Goal: Task Accomplishment & Management: Complete application form

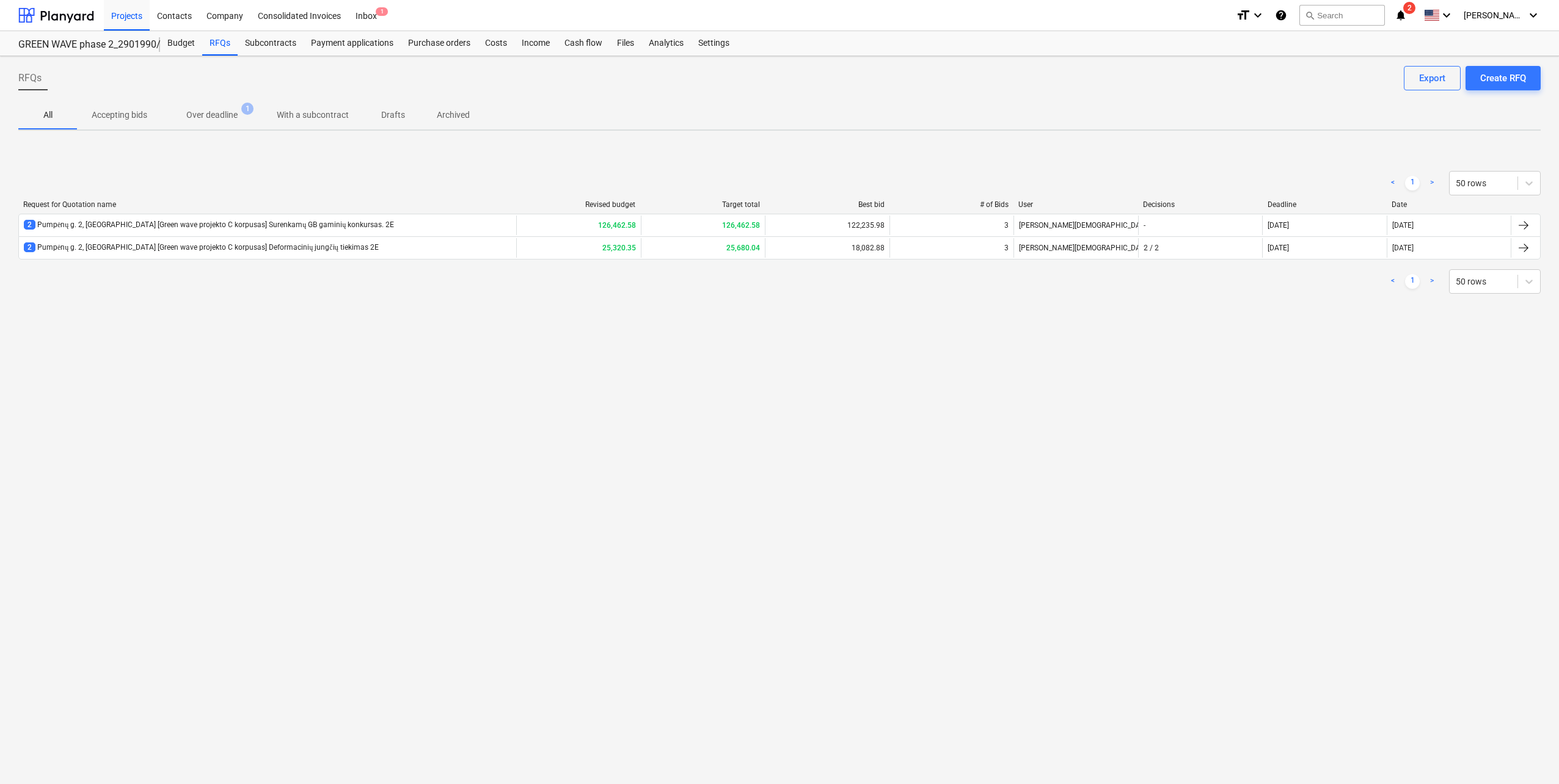
click at [261, 283] on div "< 1 > 50 rows" at bounding box center [780, 281] width 1522 height 25
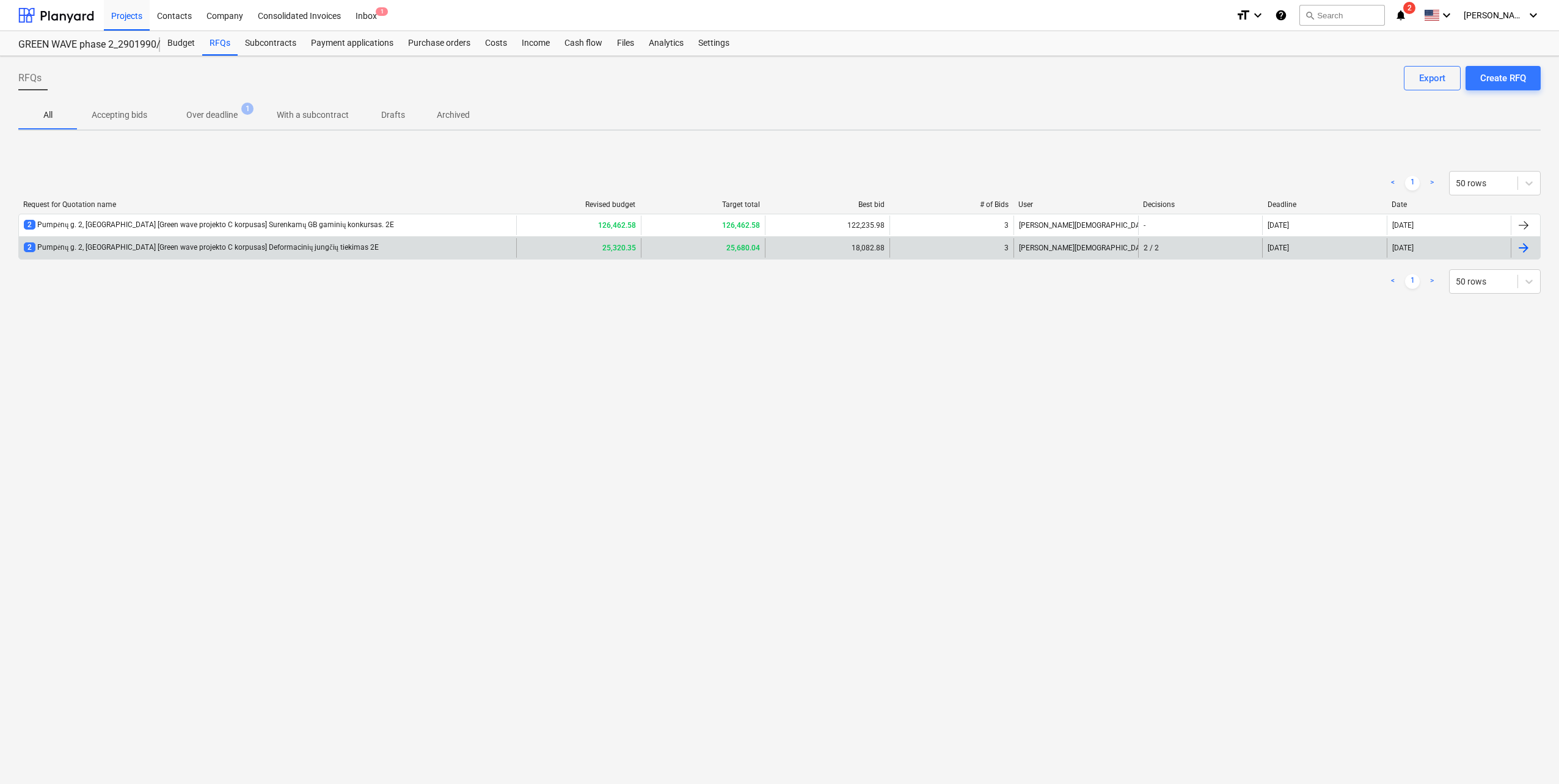
click at [273, 249] on div "2 Pumpėnų g. 2, [GEOGRAPHIC_DATA] [Green wave projekto C korpusas] Deformacinių…" at bounding box center [201, 247] width 355 height 11
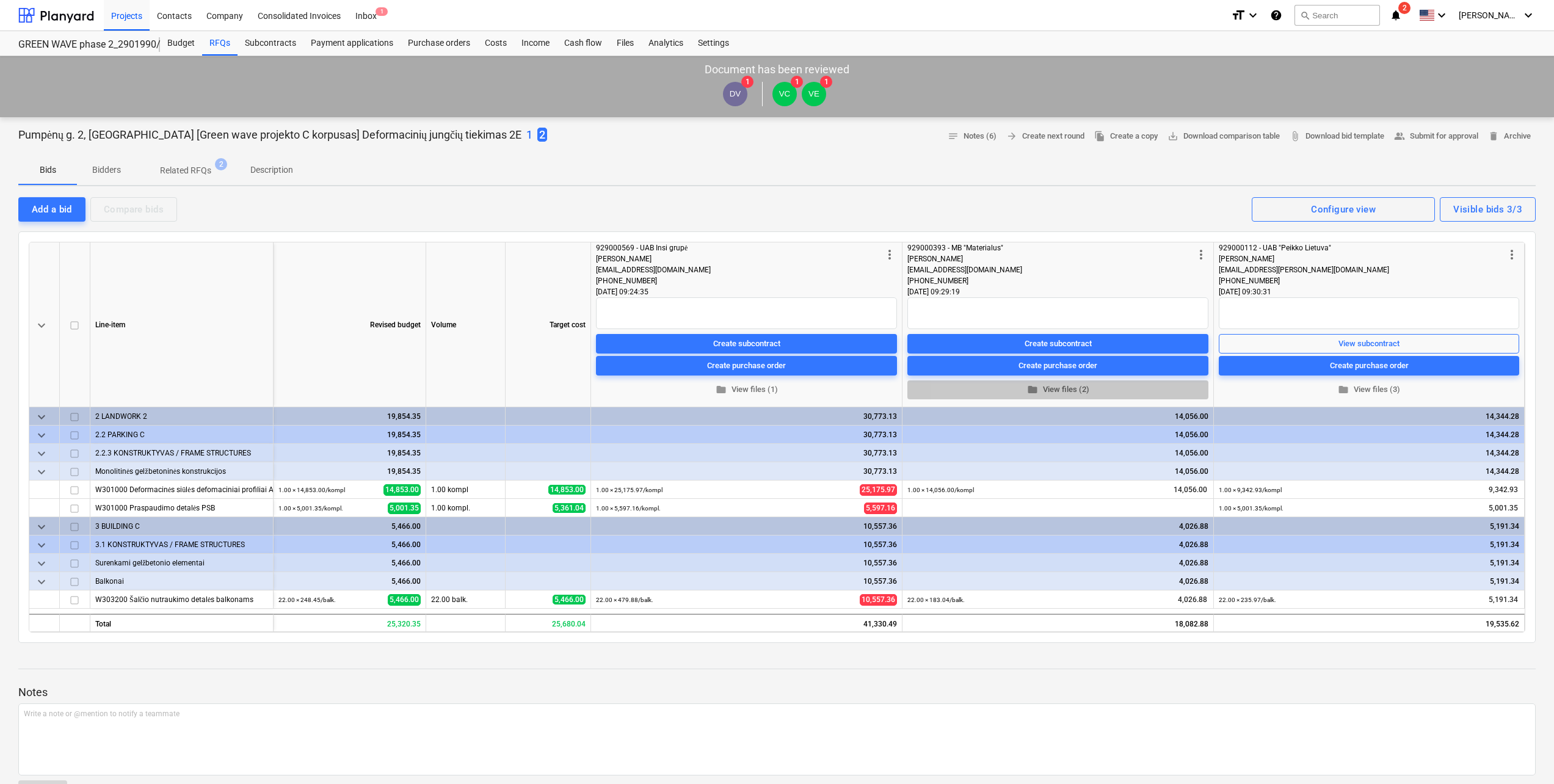
click at [1033, 387] on span "folder" at bounding box center [1033, 390] width 11 height 11
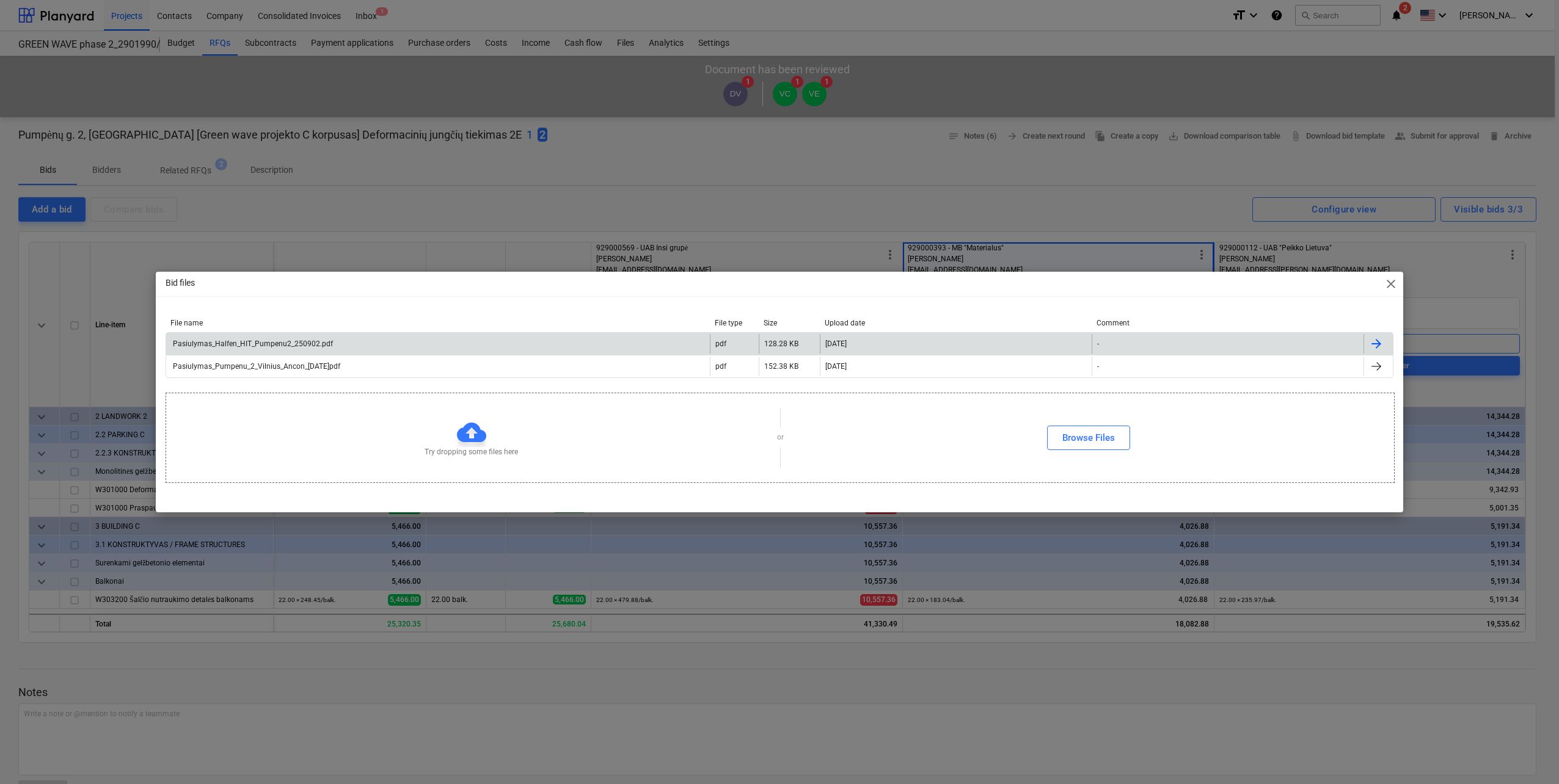
click at [331, 340] on div "Pasiulymas_Halfen_HIT_Pumpenu2_250902.pdf" at bounding box center [437, 344] width 543 height 20
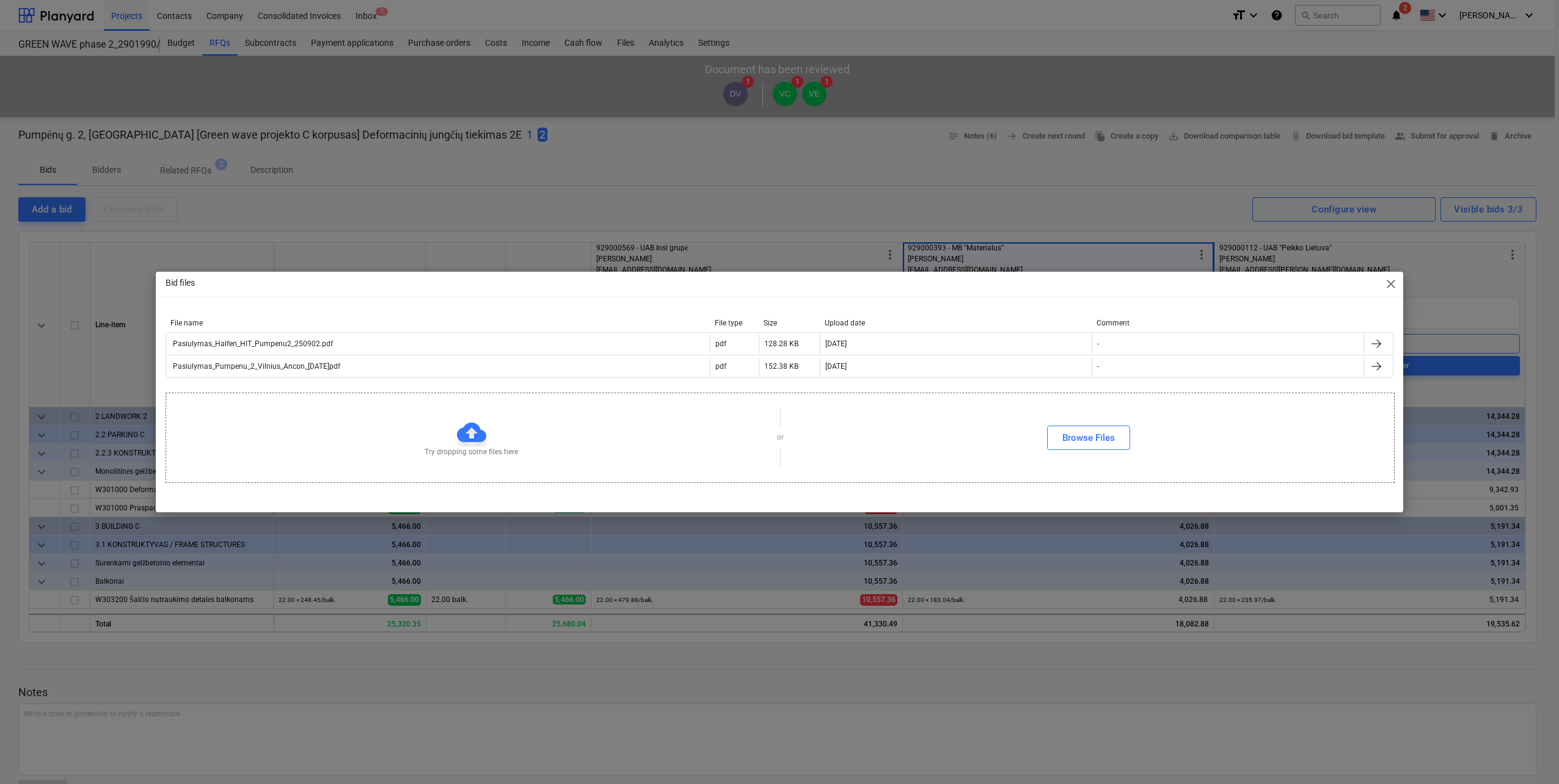
click at [1385, 281] on span "close" at bounding box center [1391, 284] width 15 height 15
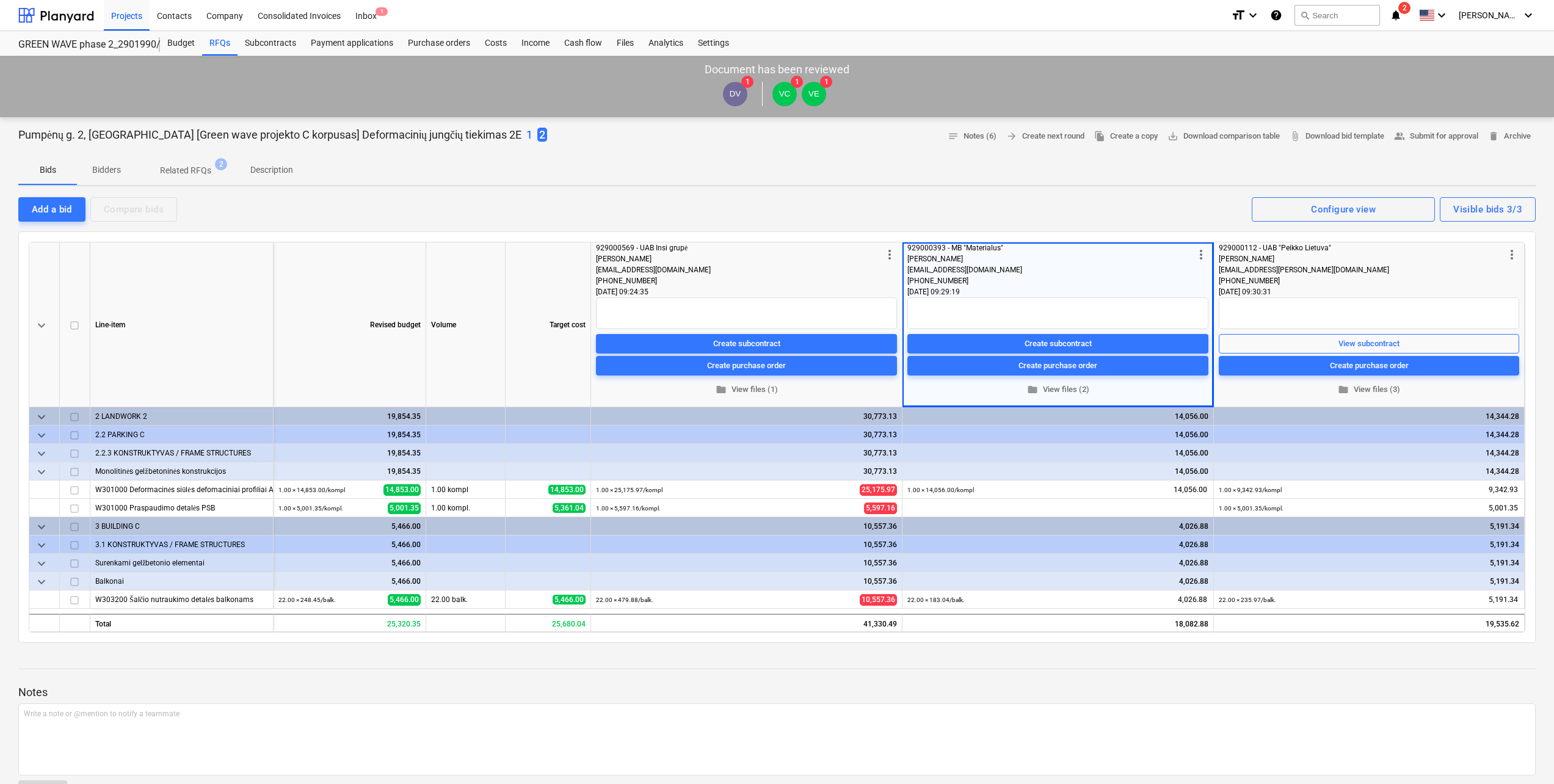
click at [978, 191] on div "Pumpėnų g. 2, [GEOGRAPHIC_DATA] [Green wave projekto C korpusas] Deformacinių j…" at bounding box center [777, 782] width 1554 height 1330
click at [38, 20] on div at bounding box center [56, 15] width 76 height 30
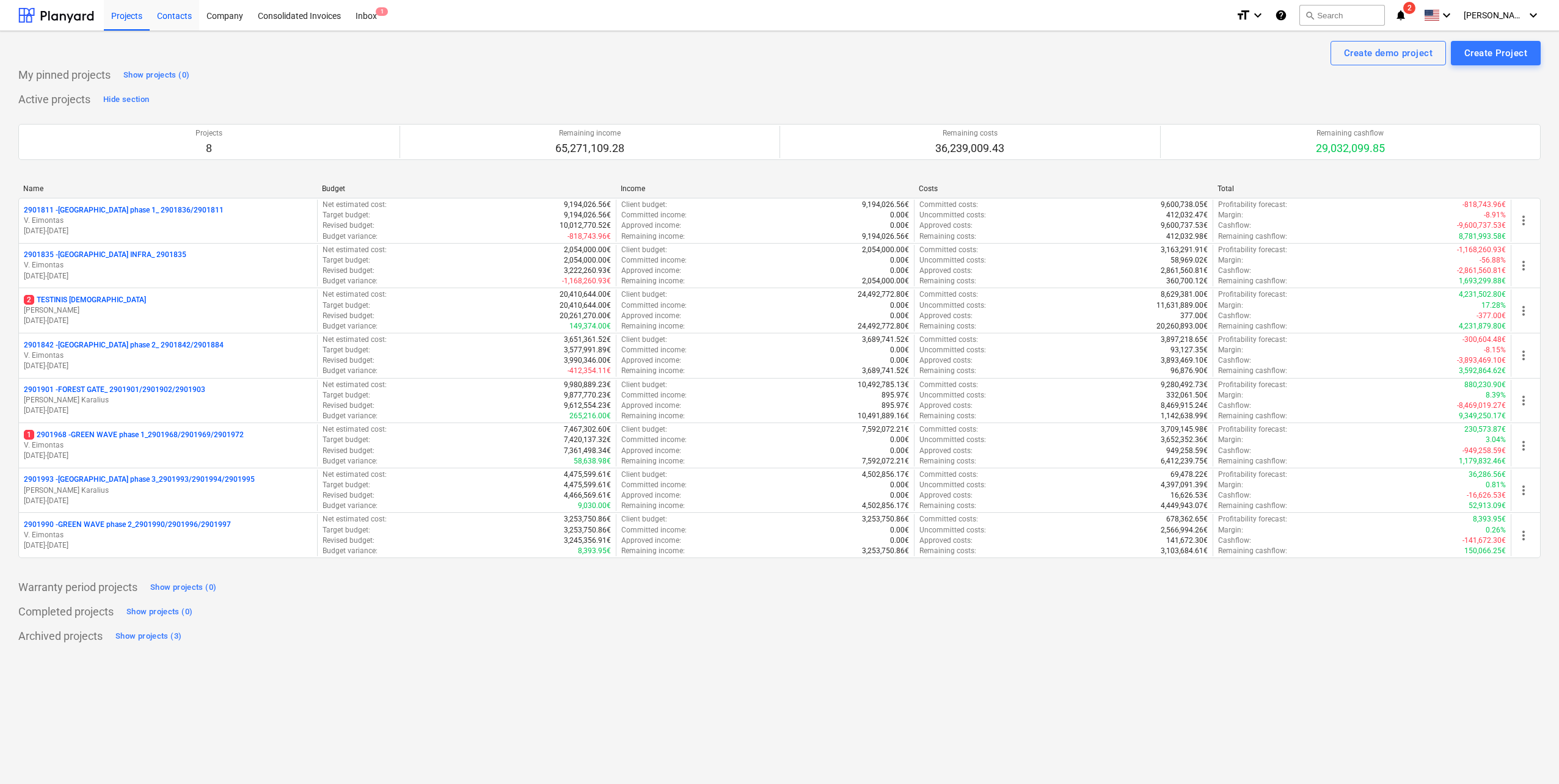
click at [185, 15] on div "Contacts" at bounding box center [175, 15] width 49 height 31
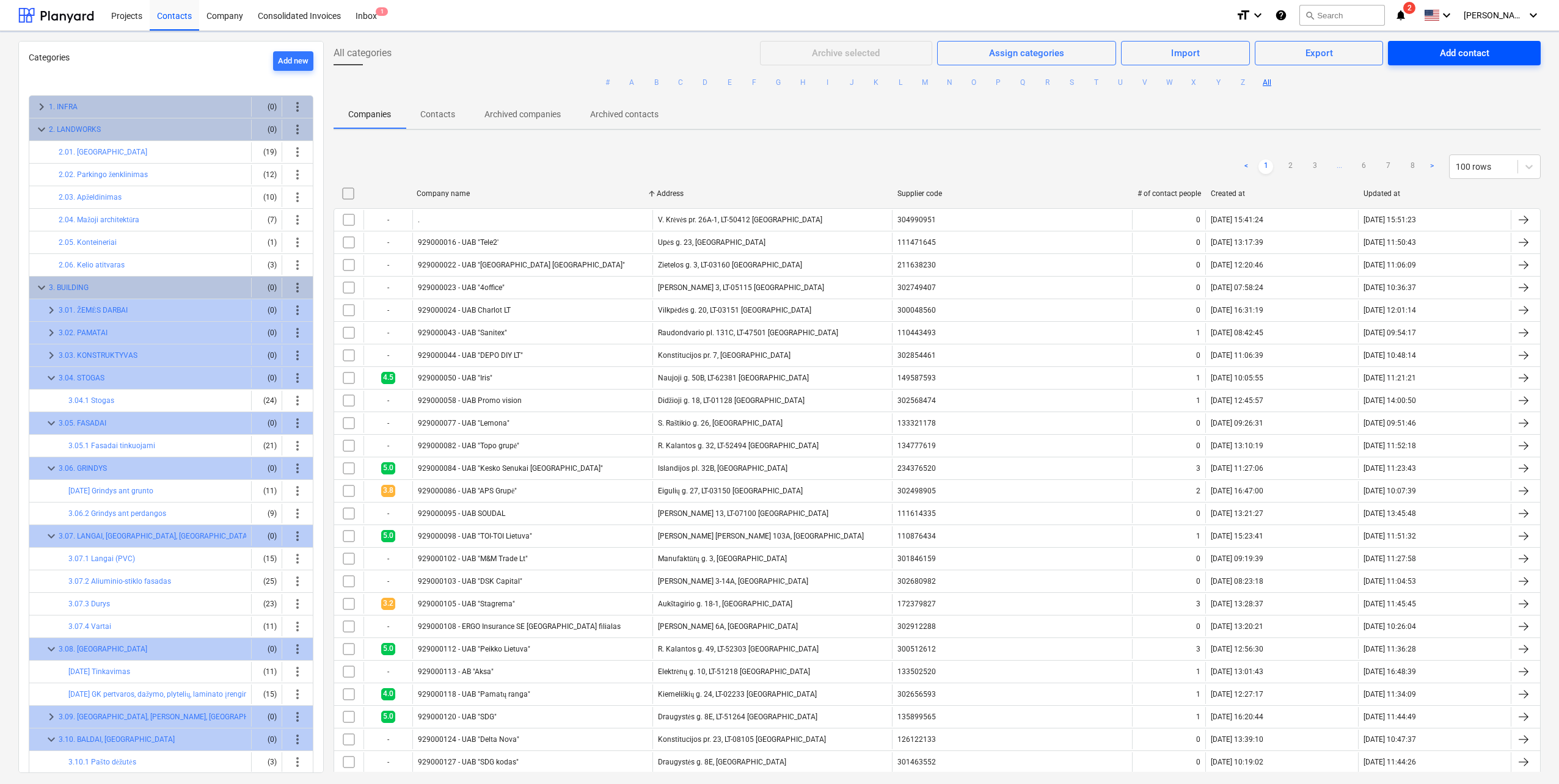
click at [1420, 50] on span "Add contact" at bounding box center [1464, 53] width 124 height 16
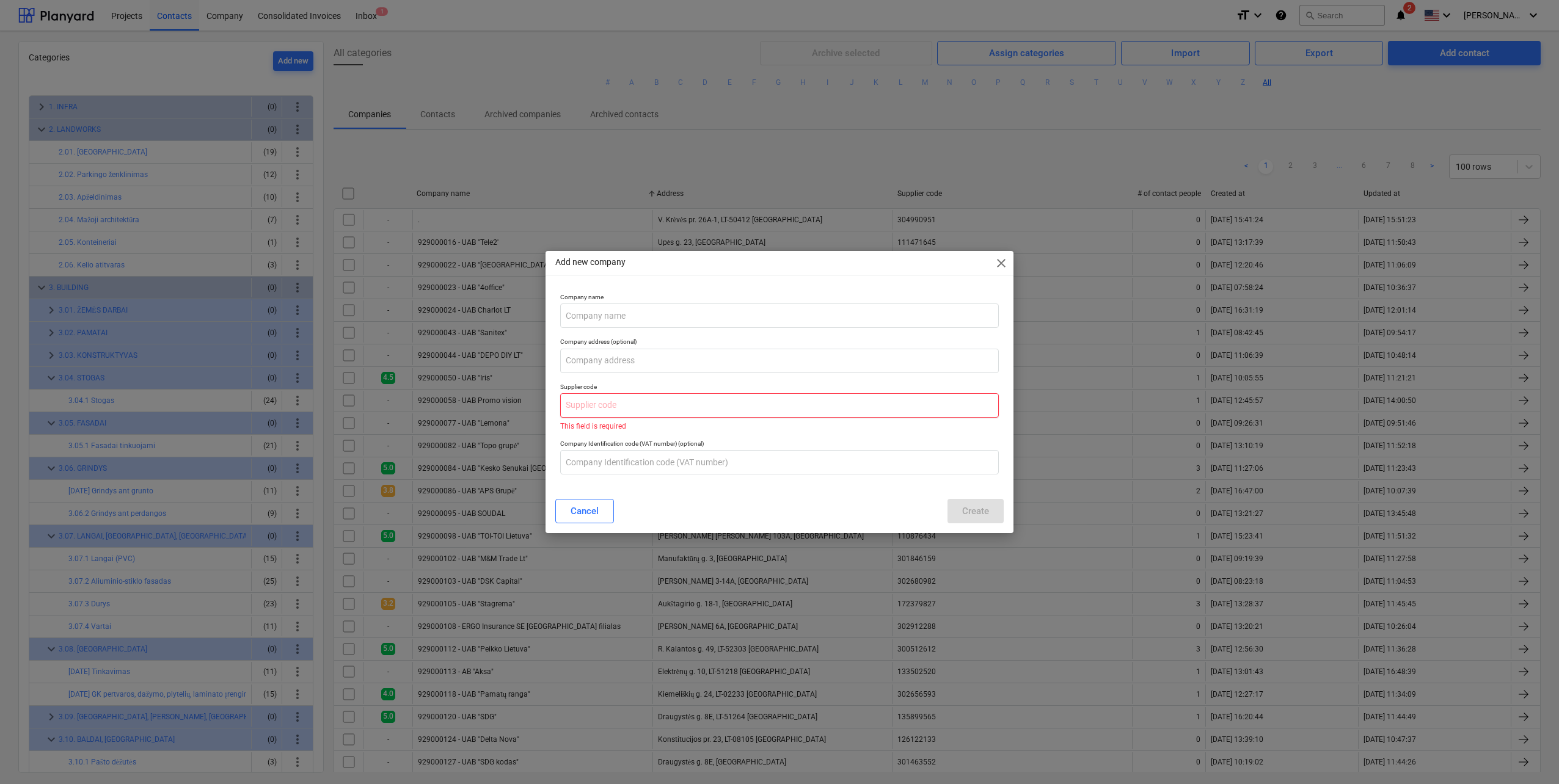
click at [655, 403] on input "text" at bounding box center [780, 405] width 439 height 25
paste input "306267283"
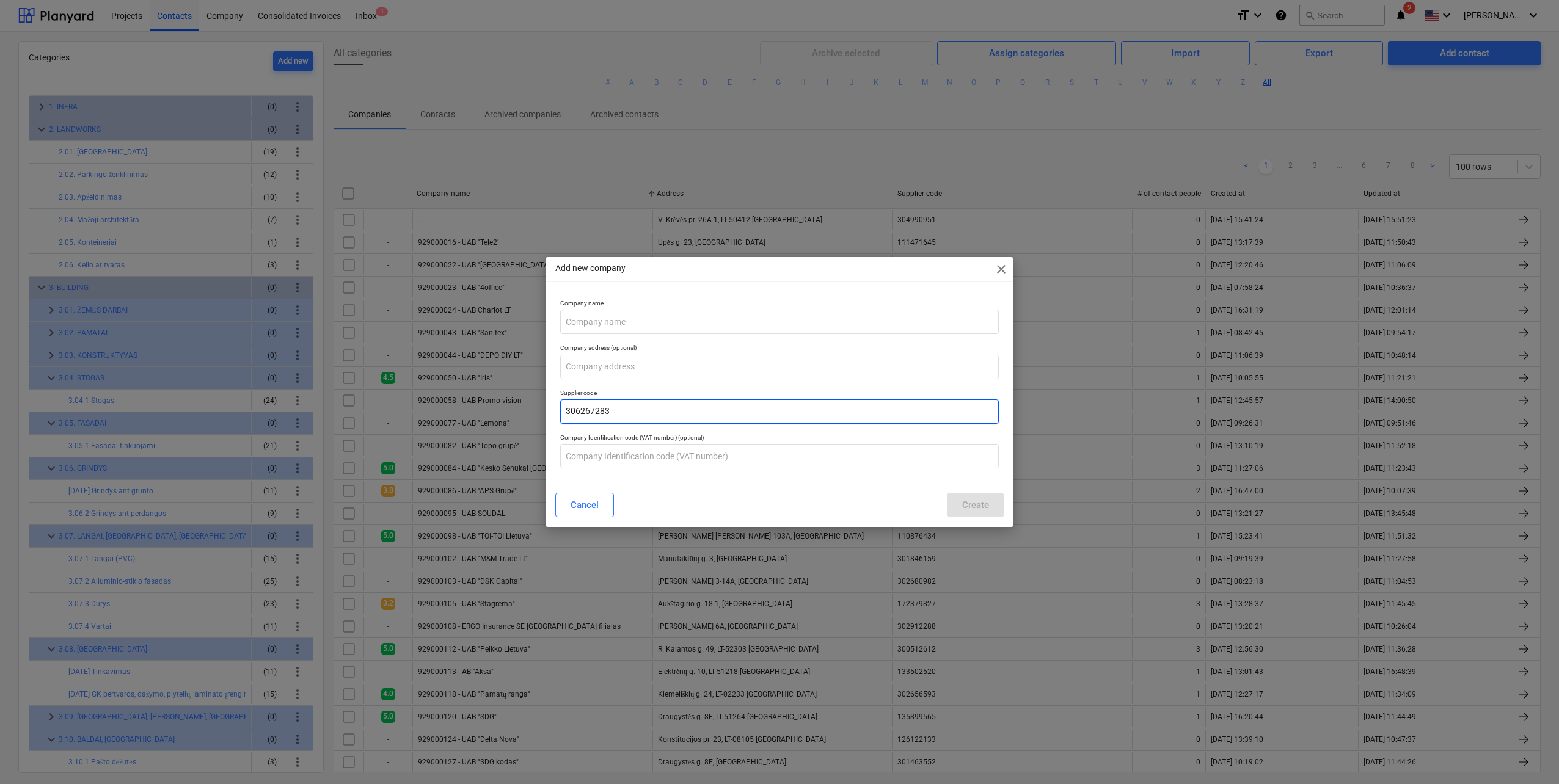
type input "306267283"
click at [610, 372] on input "text" at bounding box center [780, 367] width 439 height 25
paste input "Kernavės g. 17-117, LT-09300 [GEOGRAPHIC_DATA]"
click at [582, 372] on input "Kernavės g. 17-117, LT-09300 [GEOGRAPHIC_DATA]" at bounding box center [780, 367] width 439 height 25
type input "Kernavės g. 17-117, LT-09300 [GEOGRAPHIC_DATA]"
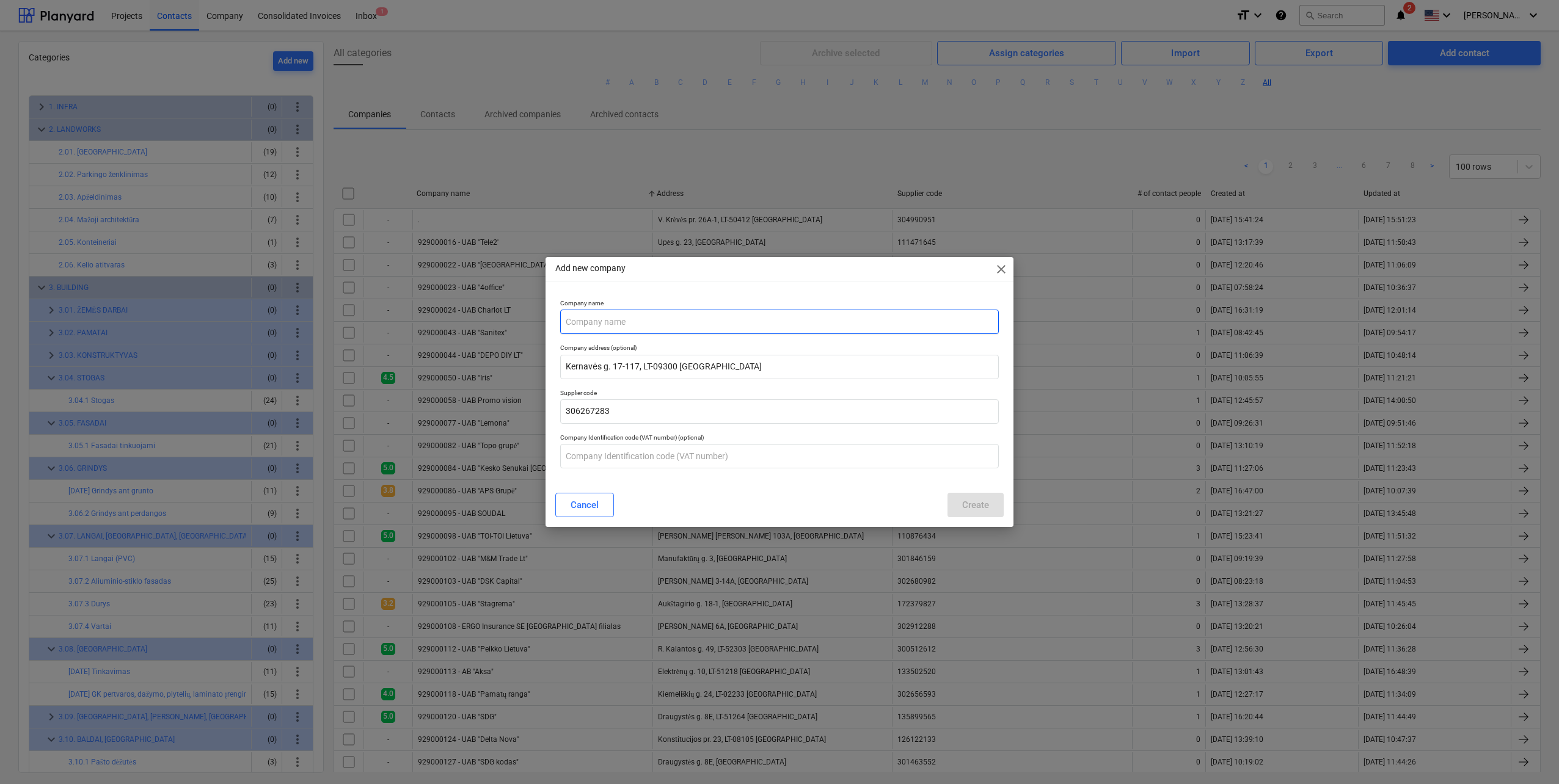
click at [692, 329] on input "text" at bounding box center [780, 321] width 439 height 25
drag, startPoint x: 623, startPoint y: 319, endPoint x: 635, endPoint y: 319, distance: 12.0
click at [623, 319] on input "UAB "Materialus"" at bounding box center [780, 321] width 439 height 25
type input "UAB "Materials""
click at [692, 450] on input "text" at bounding box center [780, 456] width 439 height 25
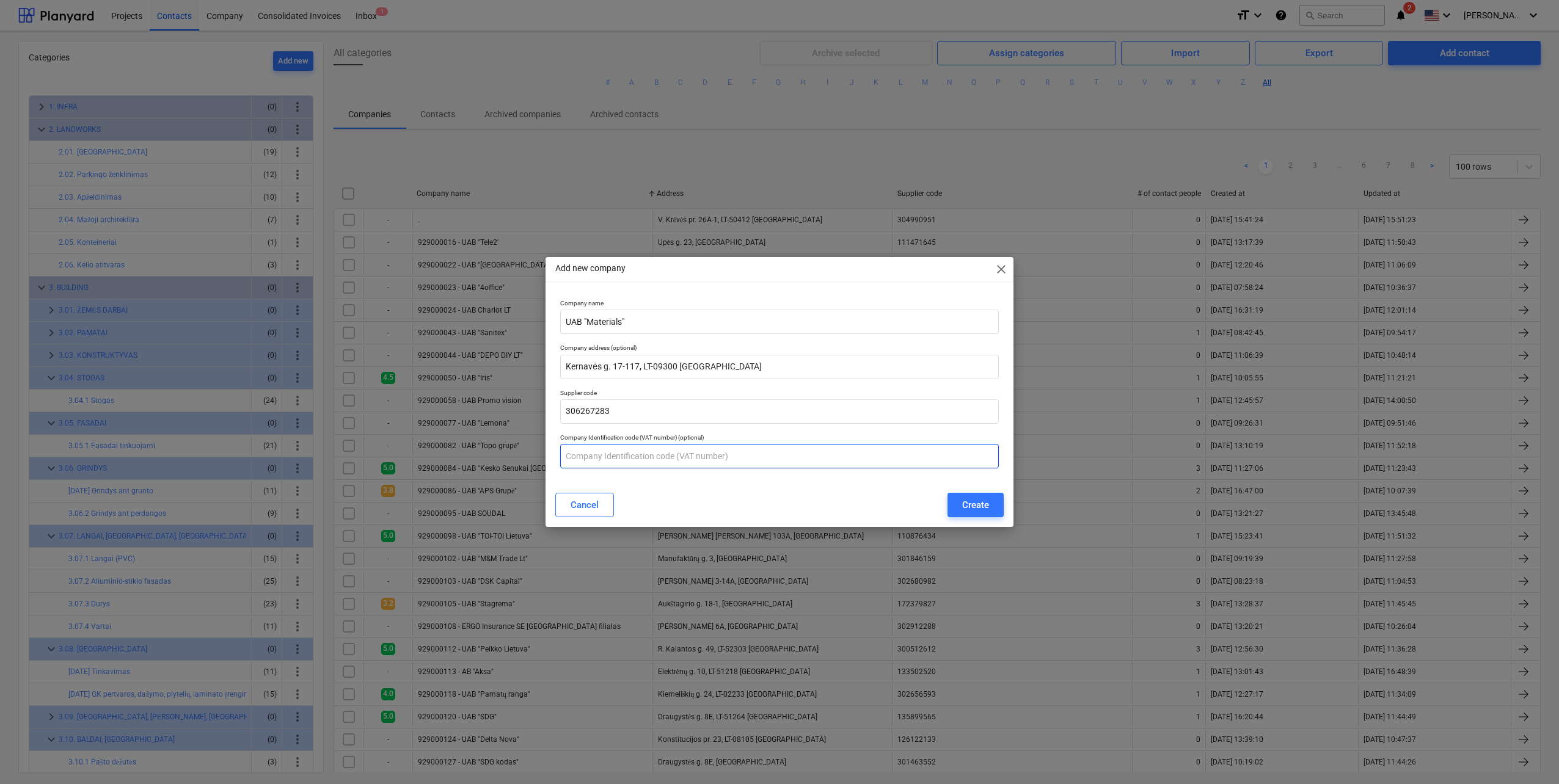
paste input "LT100015781319"
type input "LT100015781319"
click at [965, 503] on div "Create" at bounding box center [975, 505] width 27 height 16
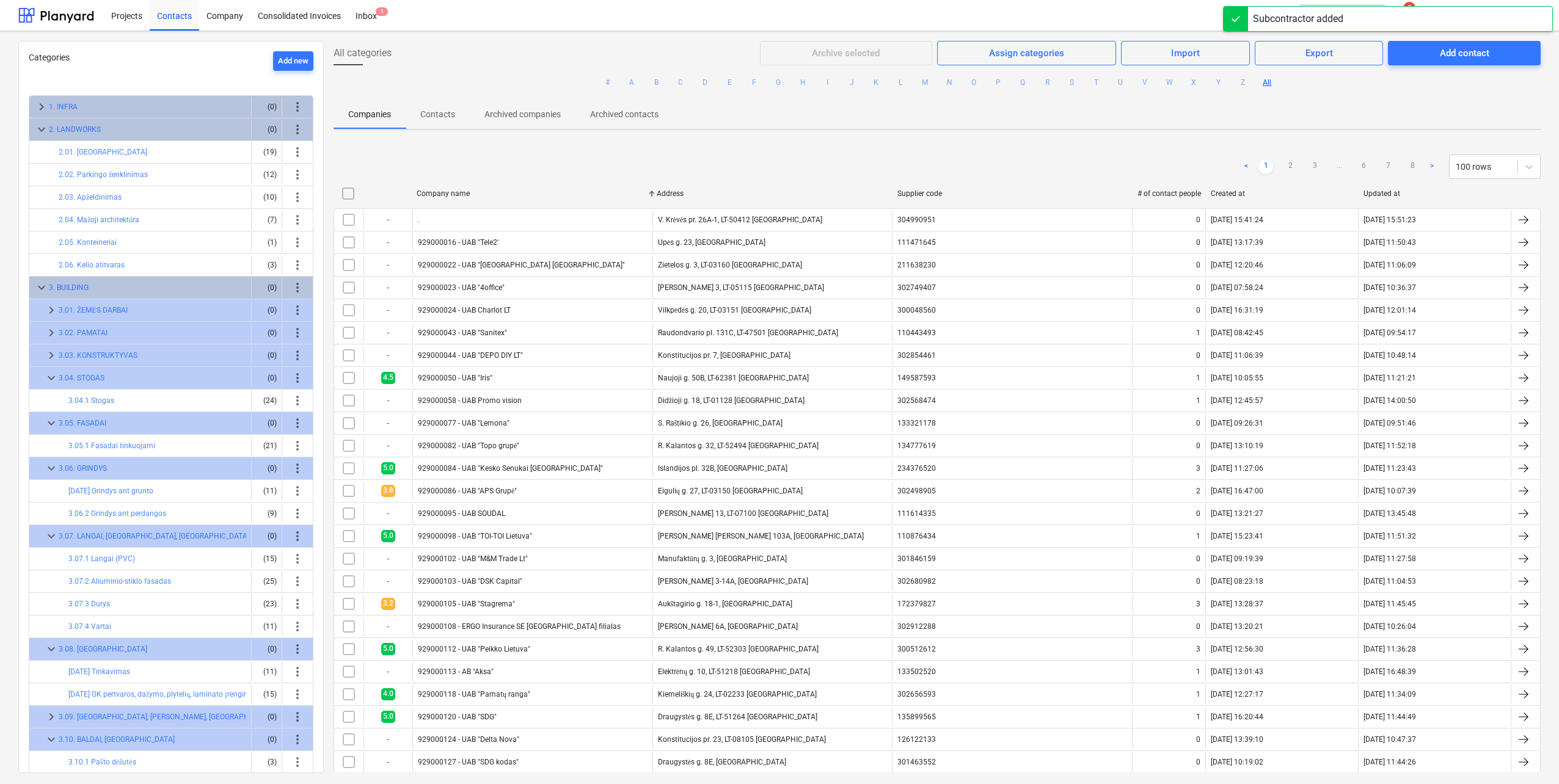
click at [1230, 15] on div at bounding box center [1235, 19] width 25 height 25
click at [52, 16] on div at bounding box center [56, 15] width 76 height 30
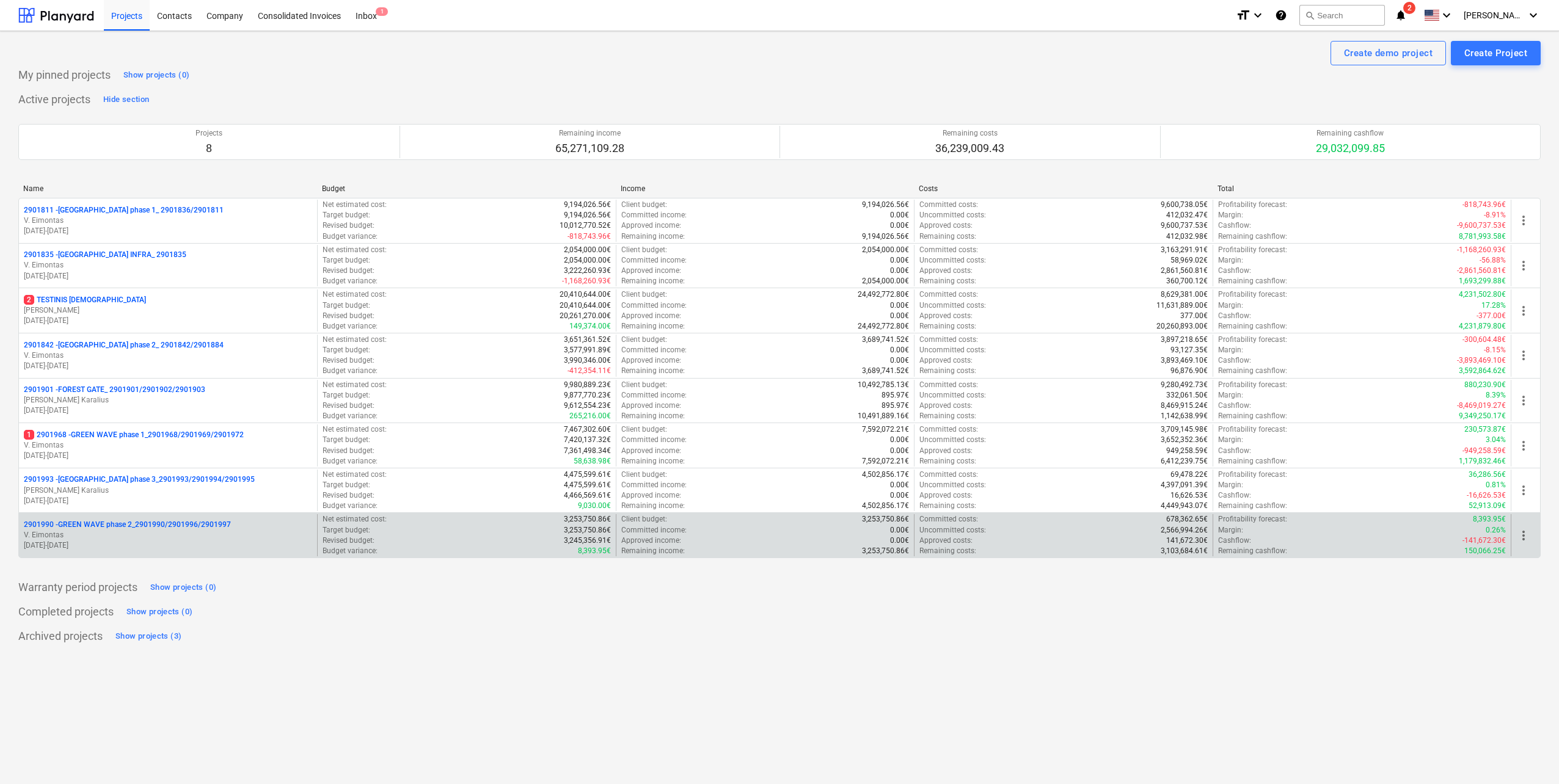
click at [177, 543] on p "[DATE] - [DATE]" at bounding box center [168, 545] width 288 height 11
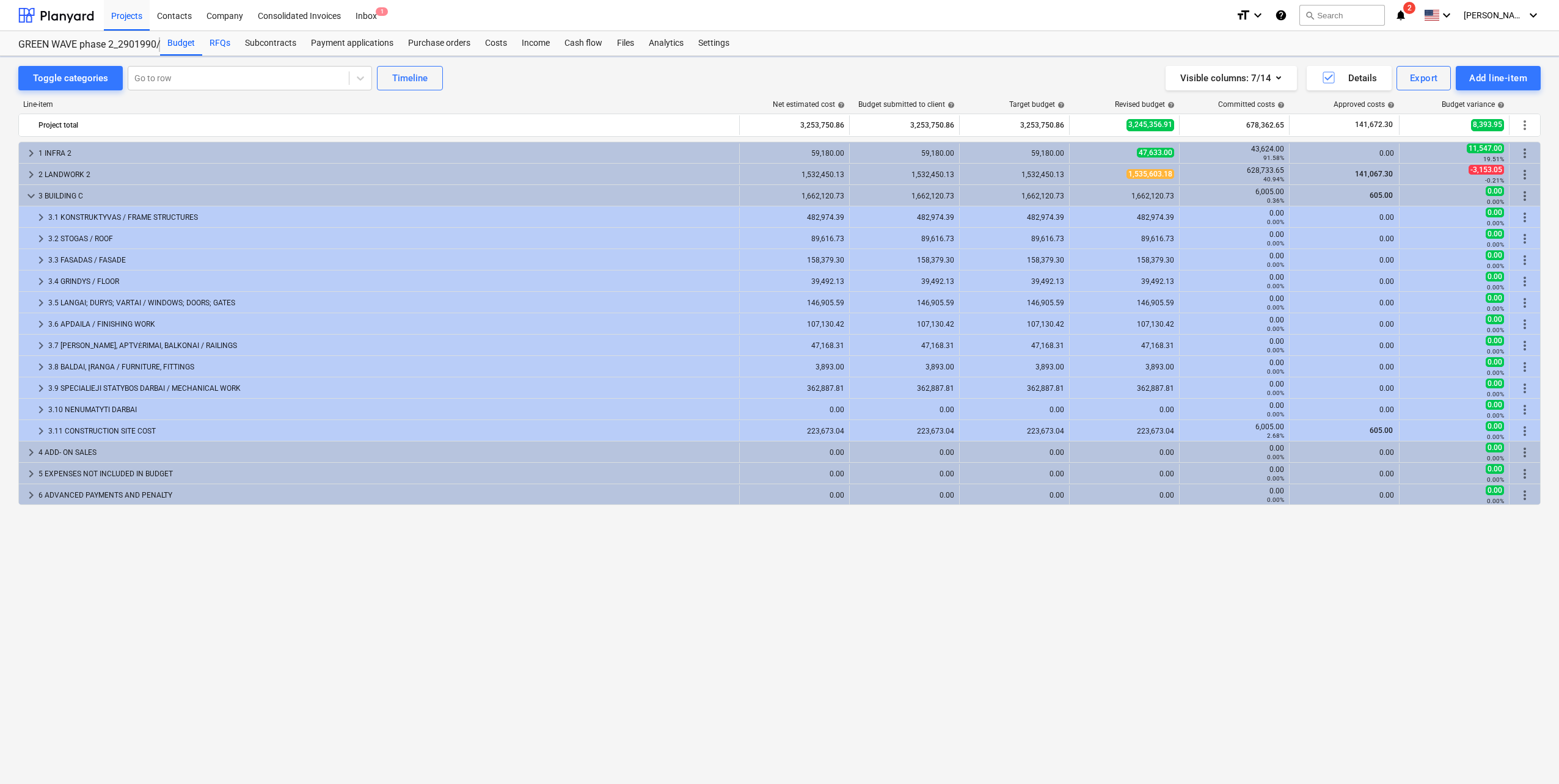
click at [219, 46] on div "RFQs" at bounding box center [220, 43] width 35 height 25
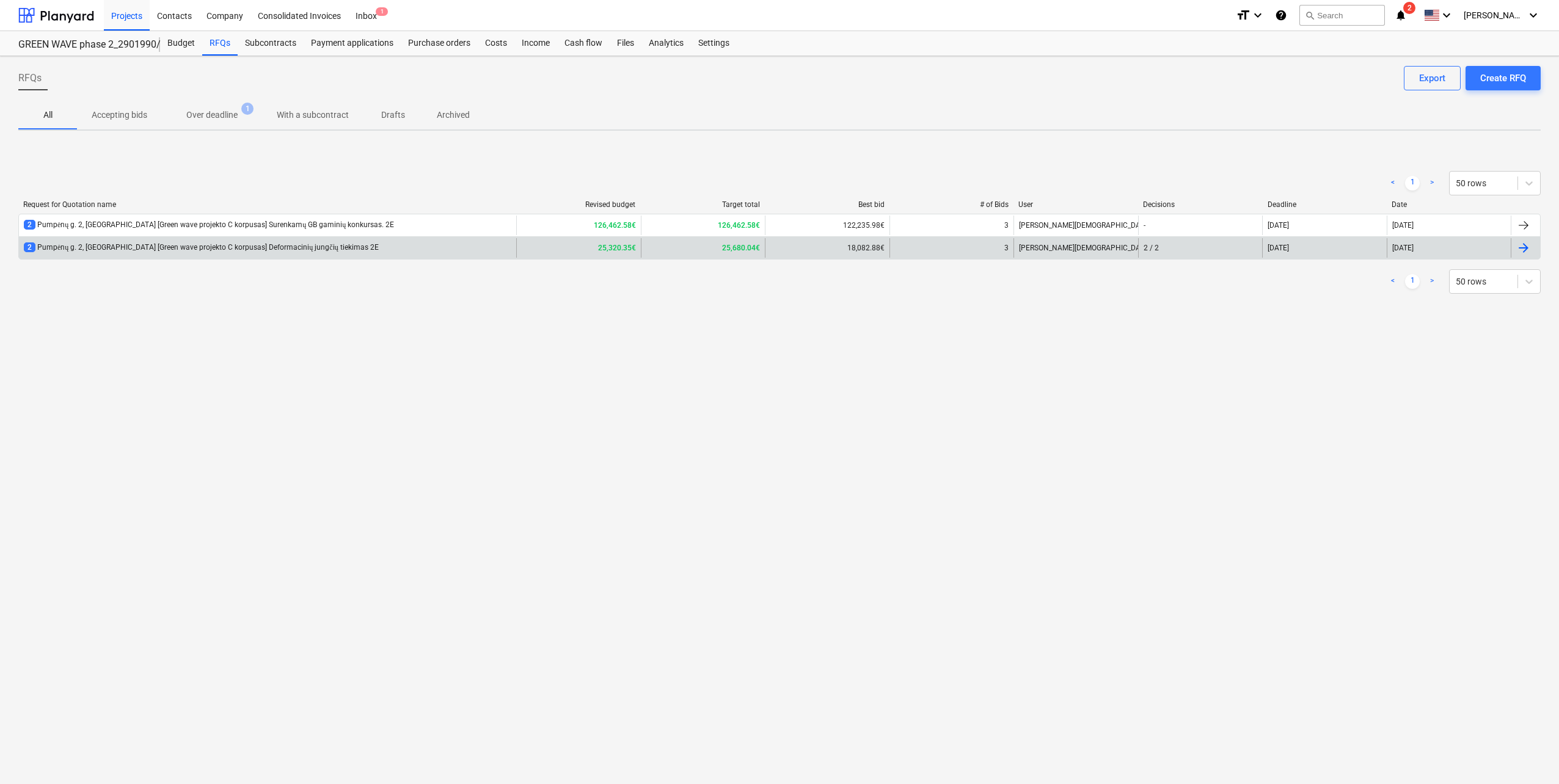
click at [336, 240] on div "2 Pumpėnų g. 2, [GEOGRAPHIC_DATA] [Green wave projekto C korpusas] Deformacinių…" at bounding box center [268, 248] width 498 height 20
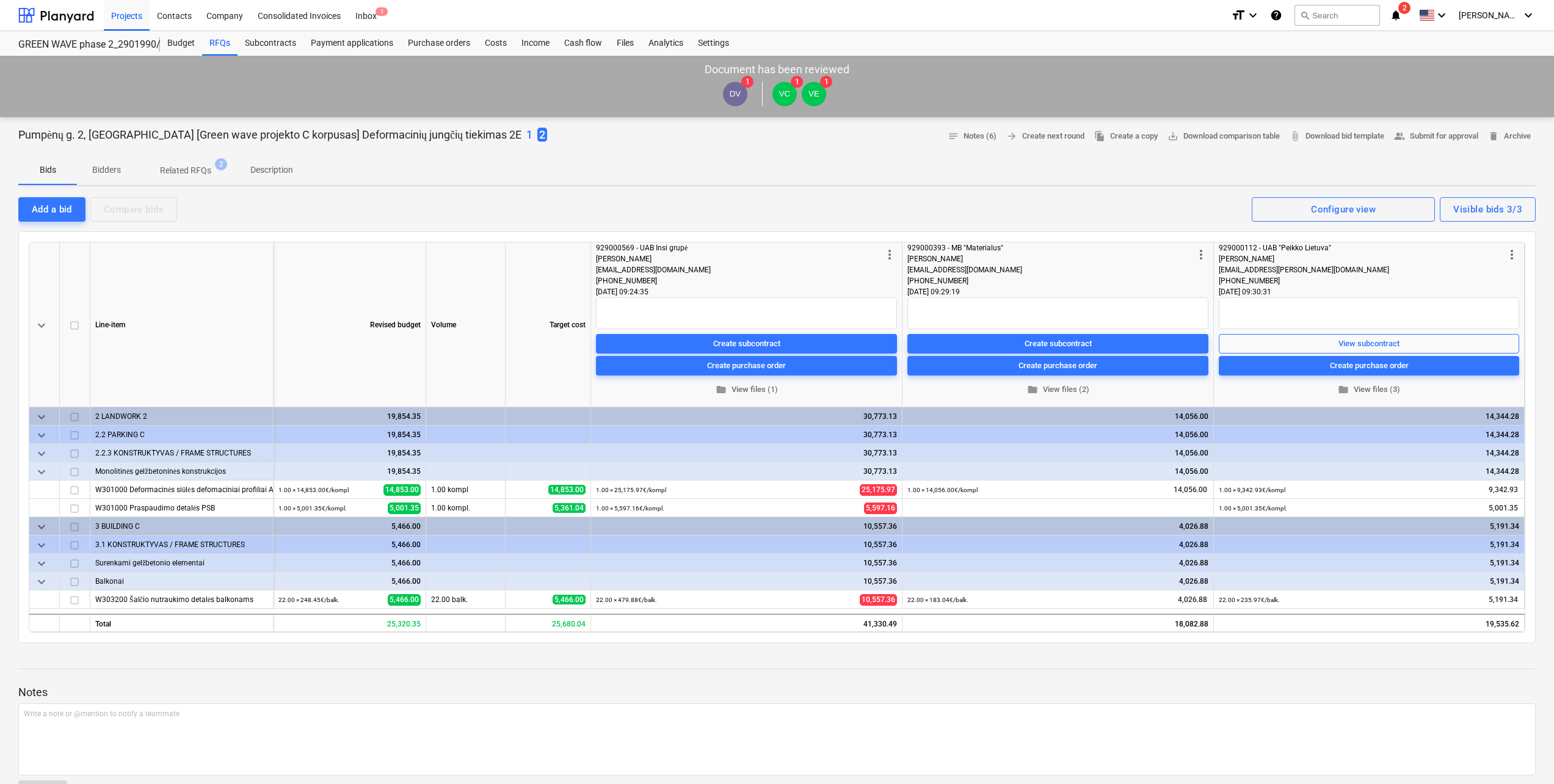
click at [1199, 258] on span "more_vert" at bounding box center [1201, 254] width 15 height 15
click at [1110, 207] on div at bounding box center [779, 392] width 1558 height 784
click at [1204, 258] on span "more_vert" at bounding box center [1201, 254] width 15 height 15
click at [1231, 259] on li "Request changes" at bounding box center [1256, 255] width 125 height 28
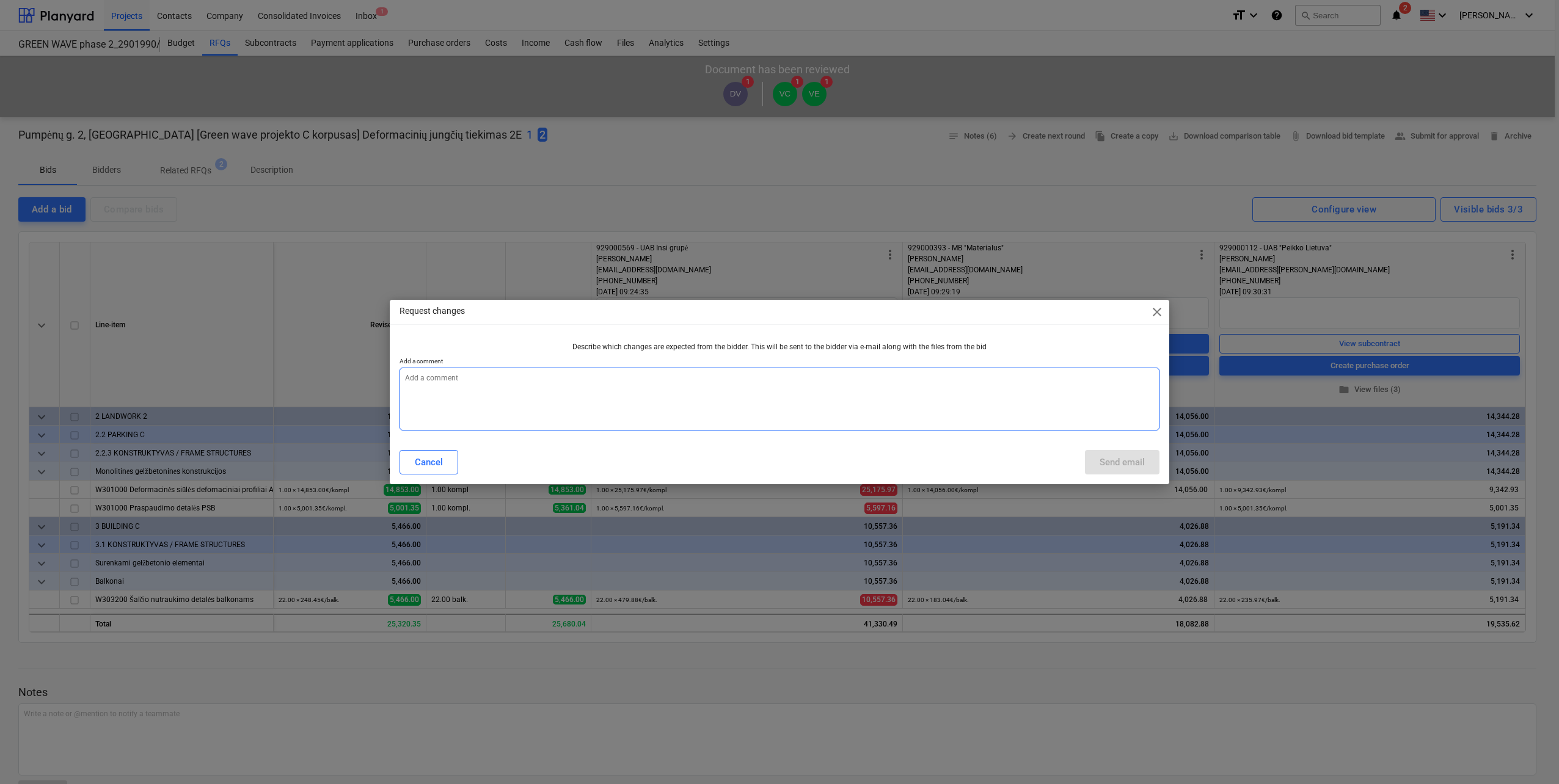
click at [519, 385] on textarea at bounding box center [779, 398] width 760 height 63
click at [430, 457] on div "Cancel" at bounding box center [429, 462] width 28 height 16
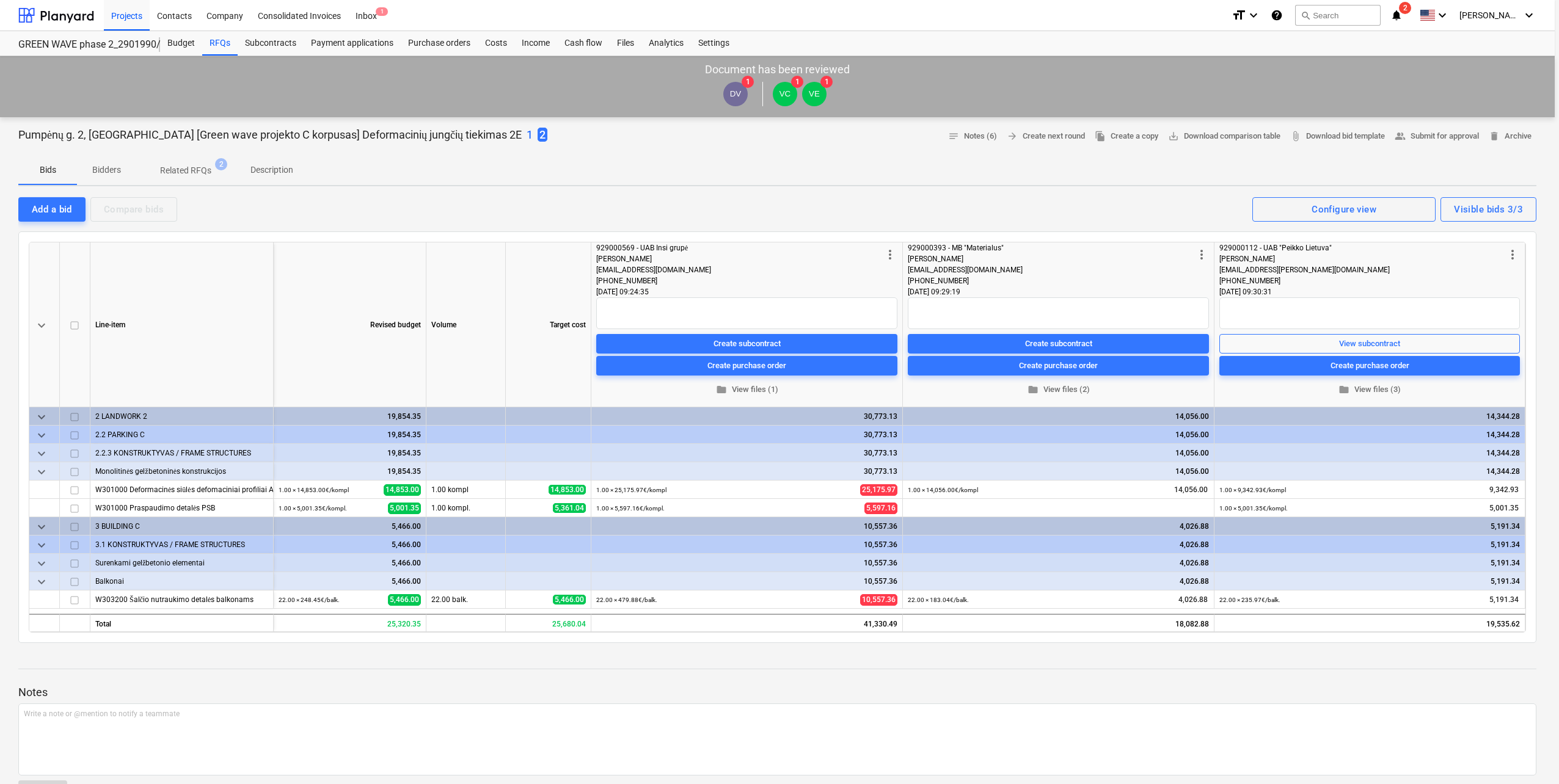
type textarea "x"
click at [992, 198] on div "Add a bid Compare bids Visible bids 3/3 Configure view" at bounding box center [777, 208] width 1518 height 25
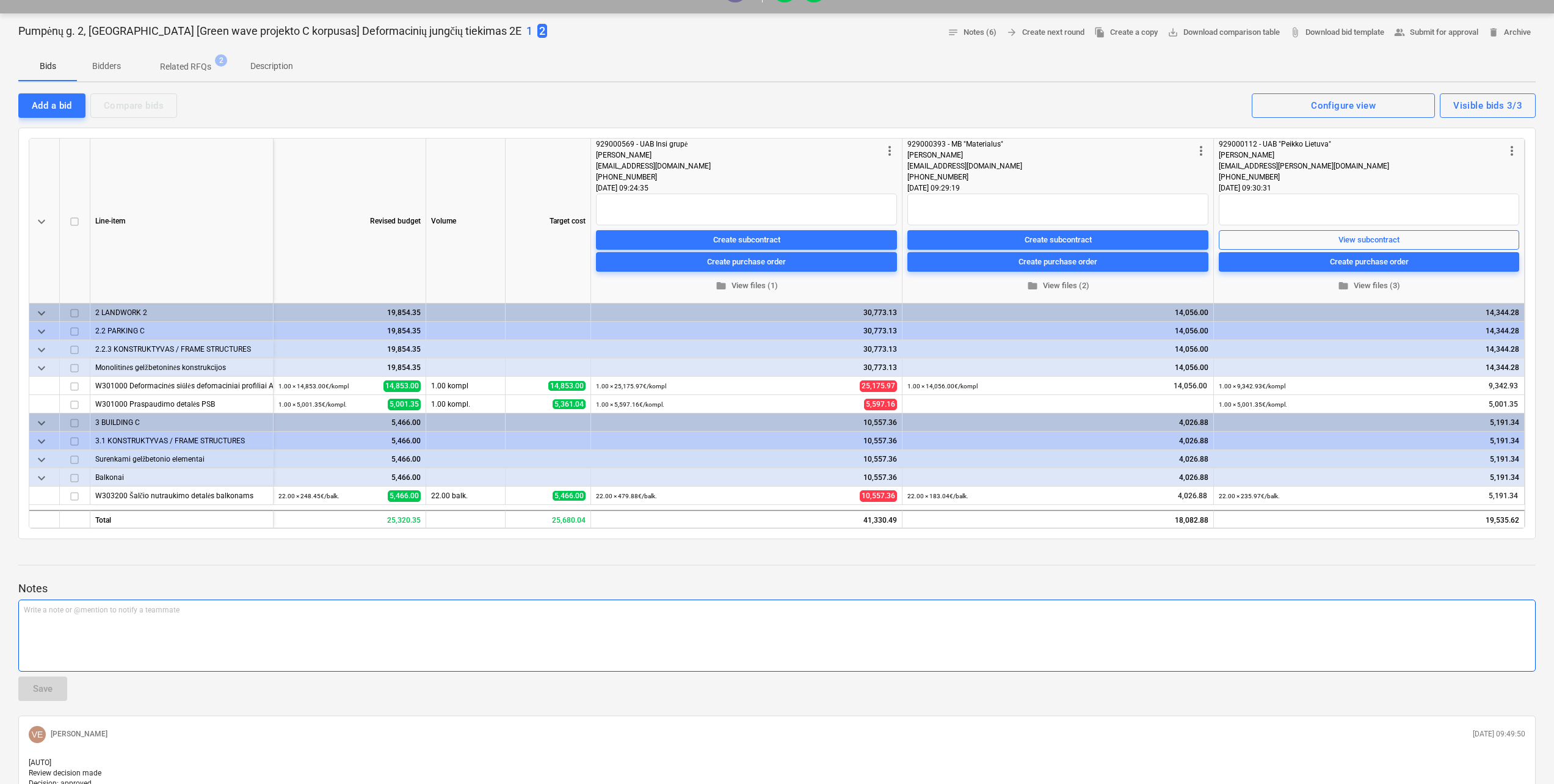
scroll to position [305, 0]
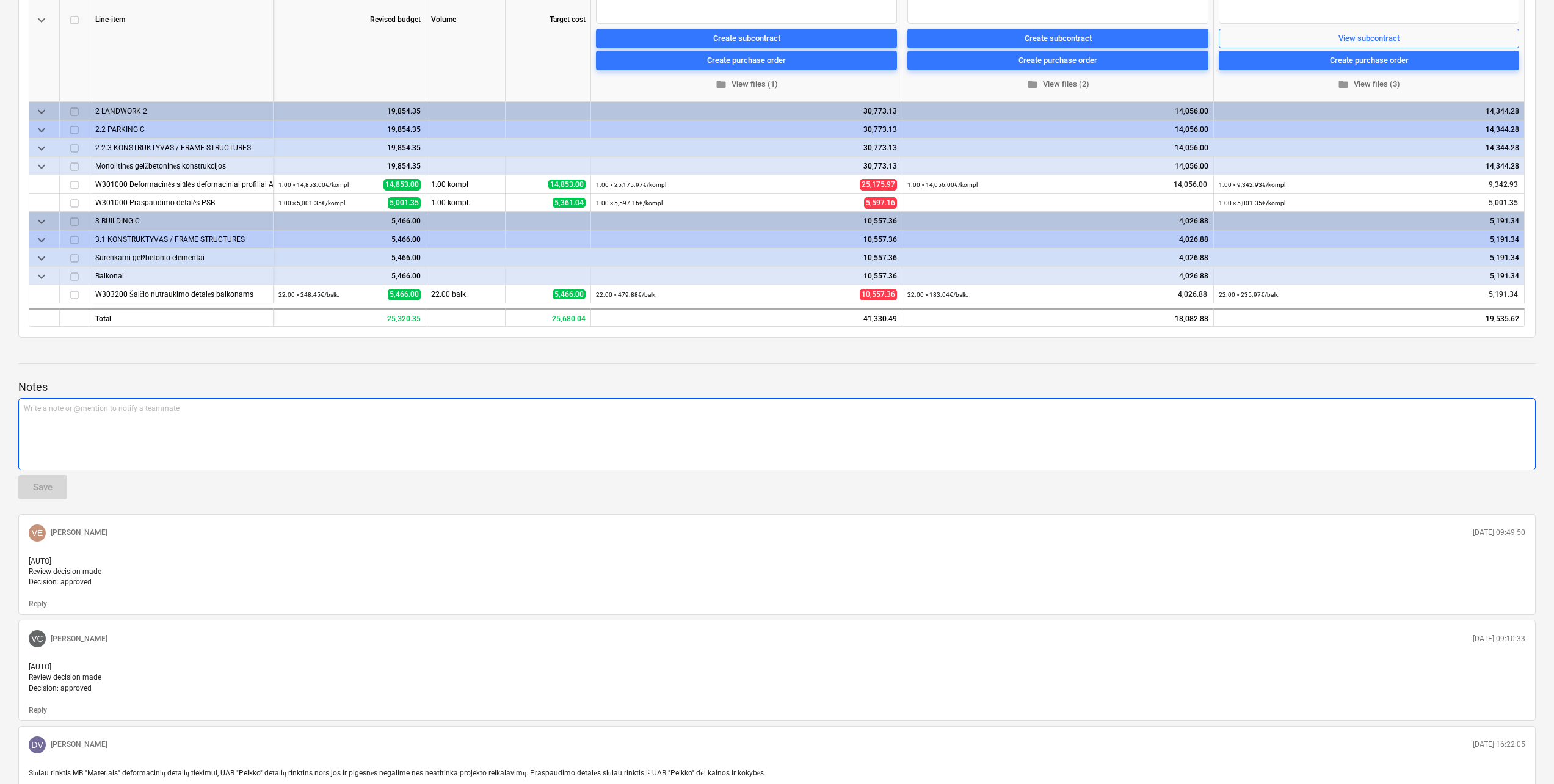
click at [262, 425] on div "Write a note or @mention to notify a teammate [PERSON_NAME]" at bounding box center [777, 434] width 1517 height 72
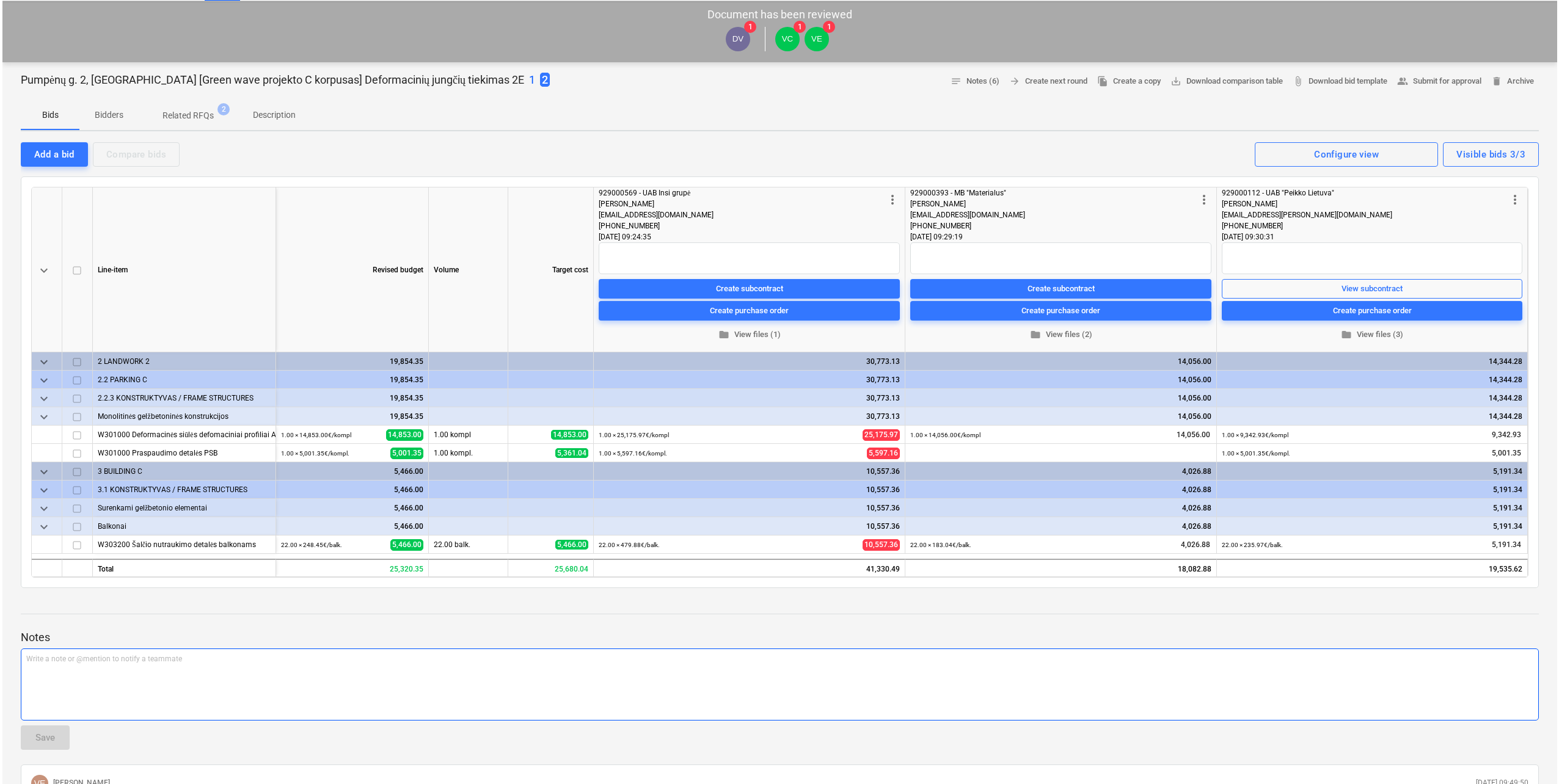
scroll to position [0, 0]
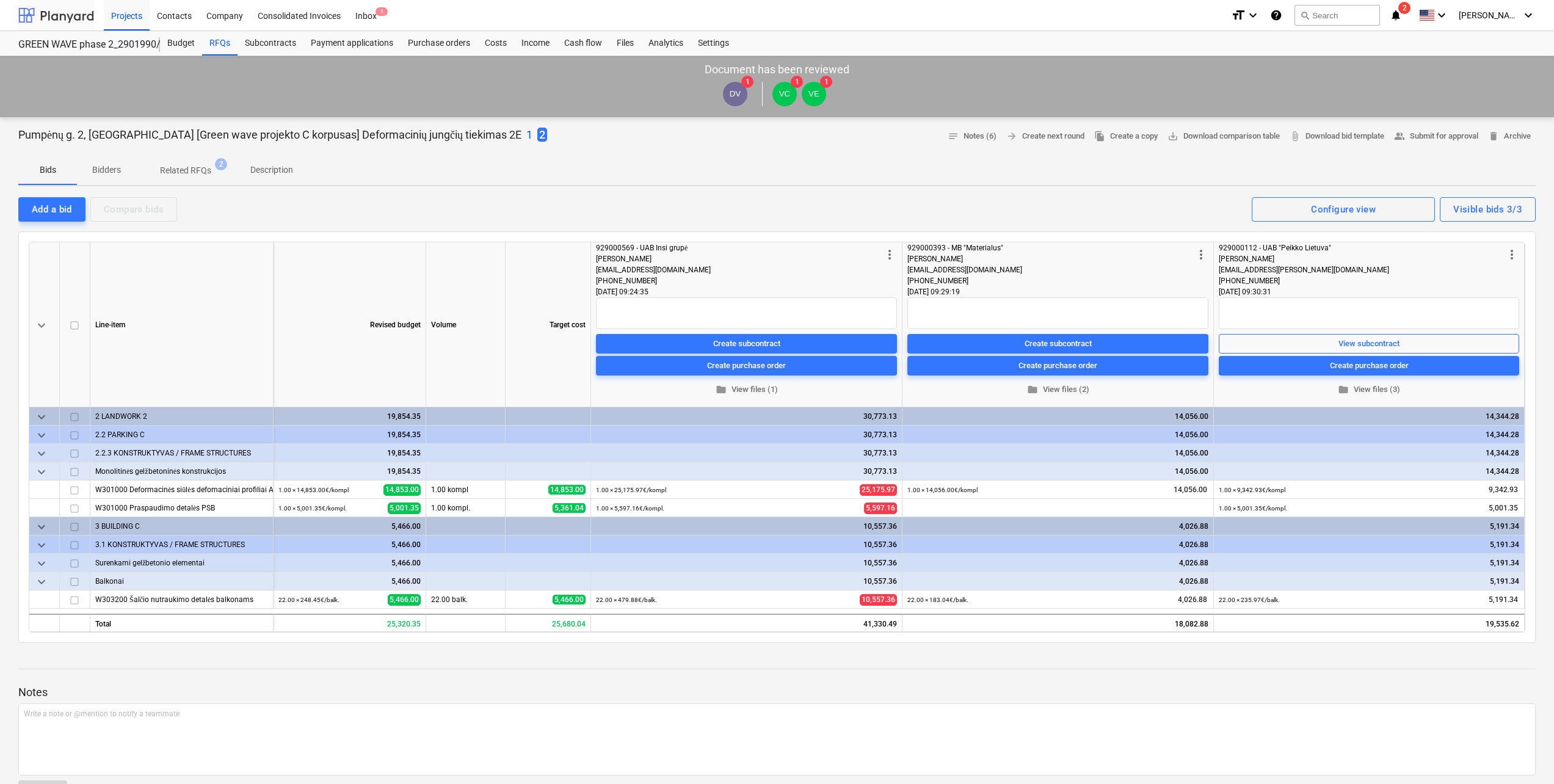
click at [57, 14] on div at bounding box center [56, 15] width 76 height 30
